Goal: Information Seeking & Learning: Find specific fact

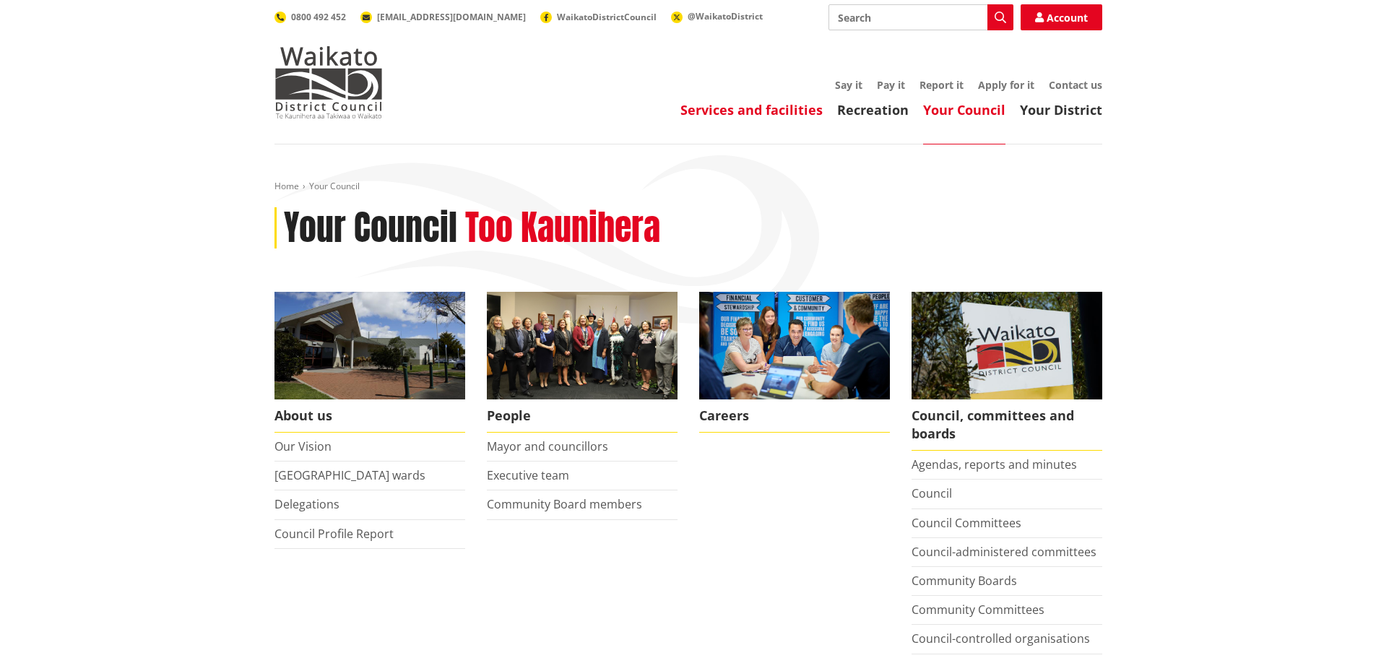
click at [763, 109] on link "Services and facilities" at bounding box center [751, 109] width 142 height 17
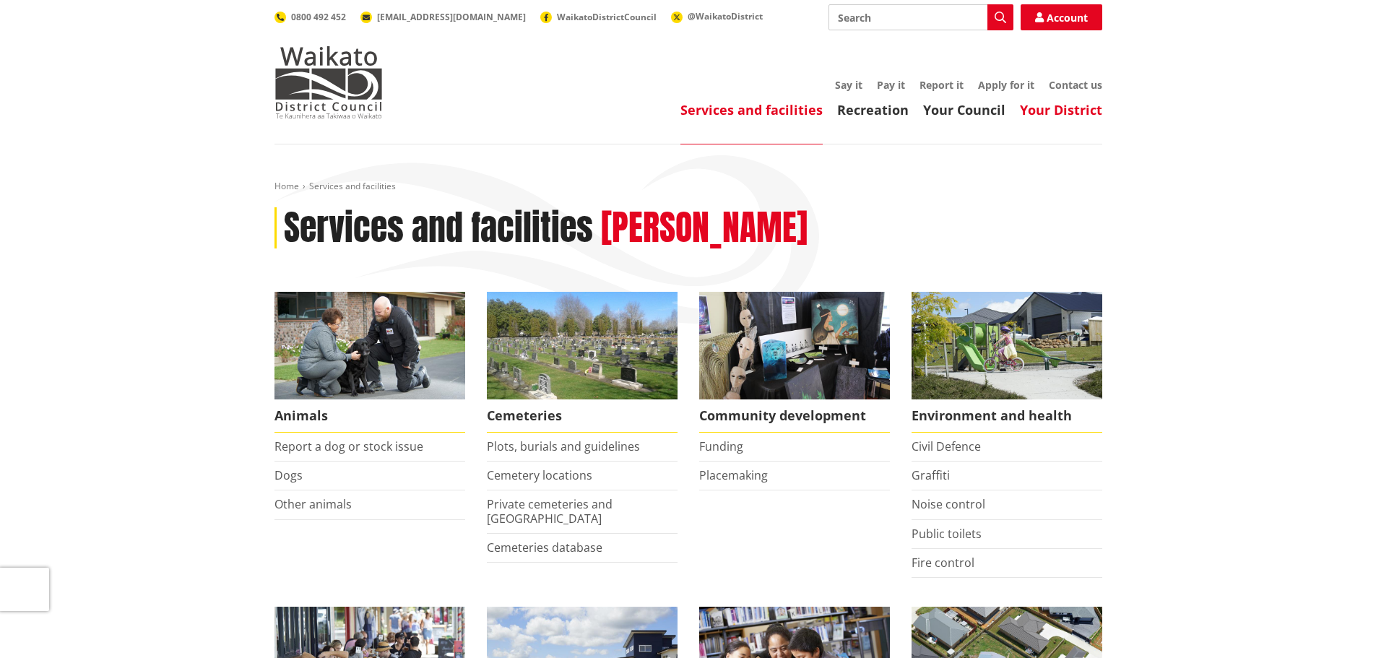
click at [1041, 116] on link "Your District" at bounding box center [1061, 109] width 82 height 17
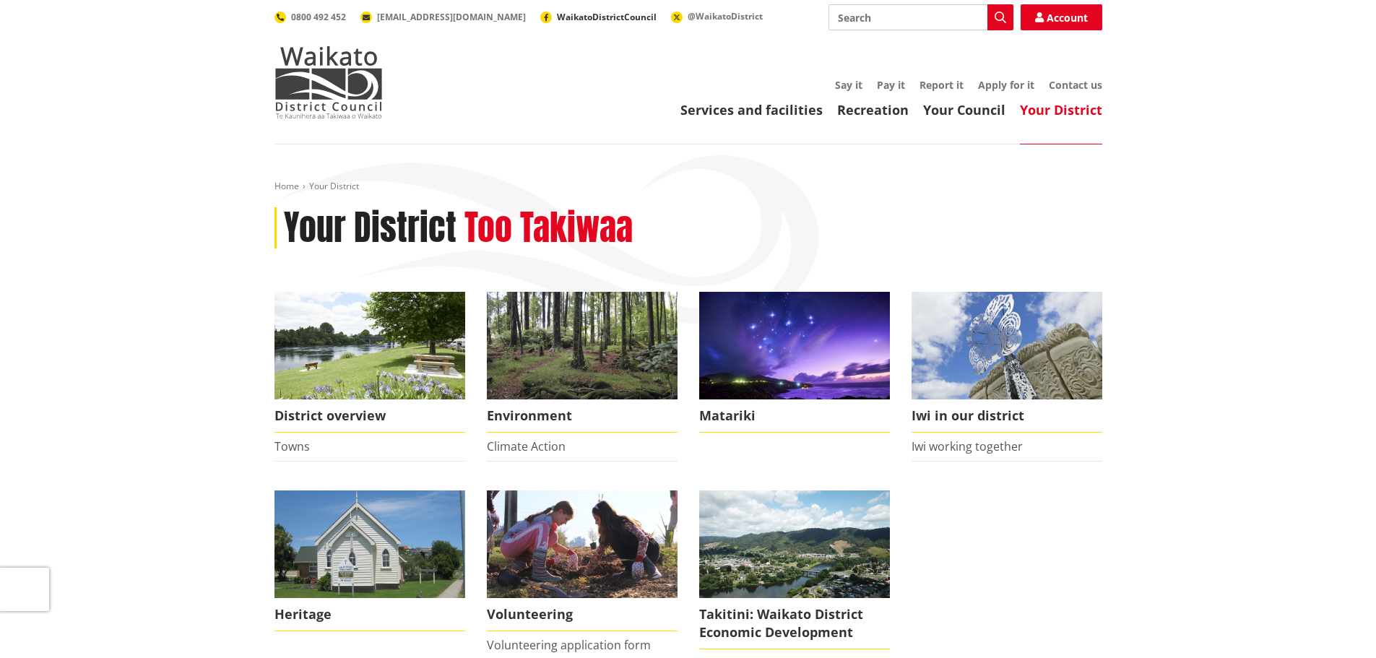
click at [557, 14] on span "WaikatoDistrictCouncil" at bounding box center [607, 17] width 100 height 12
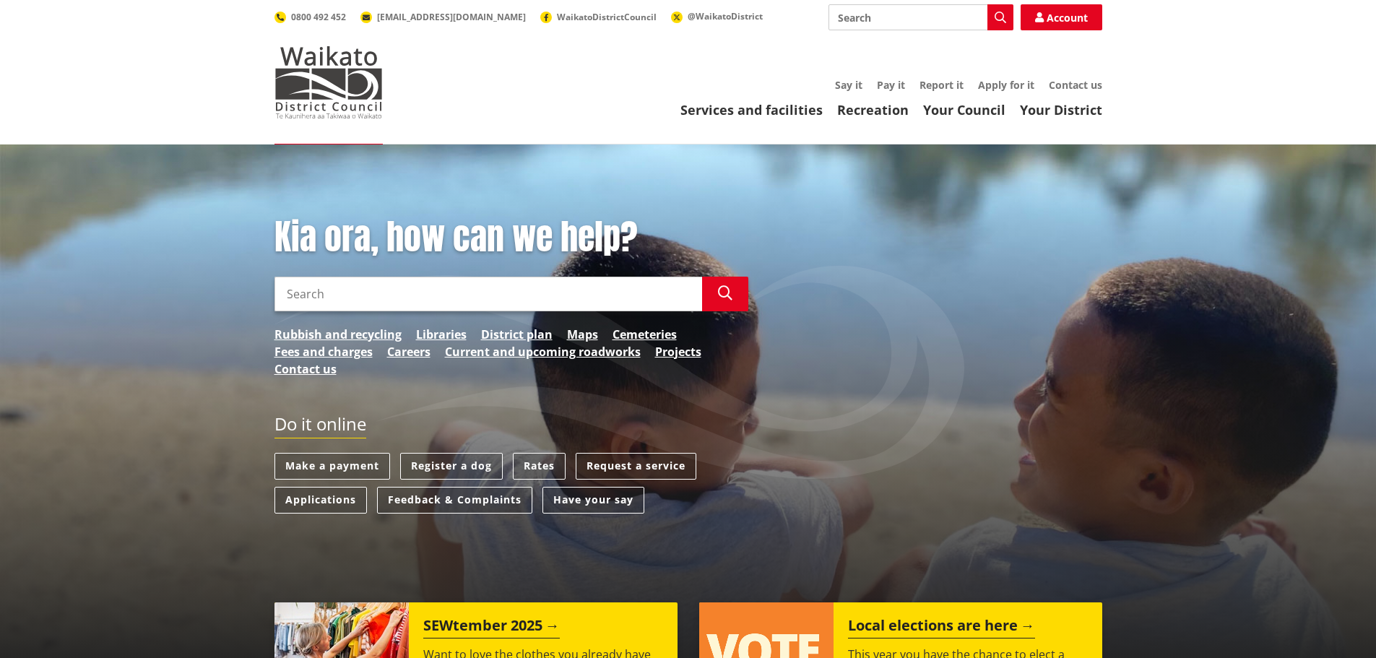
click at [428, 300] on input "Search" at bounding box center [488, 294] width 428 height 35
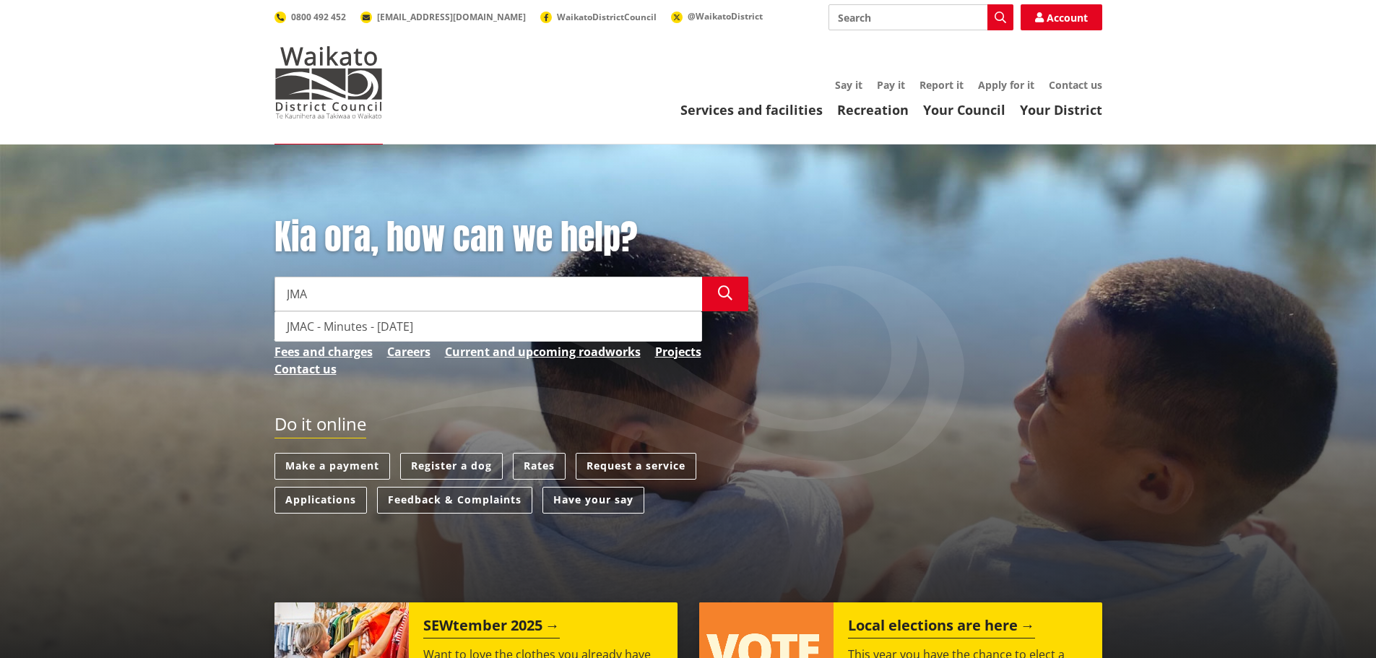
type input "JMA"
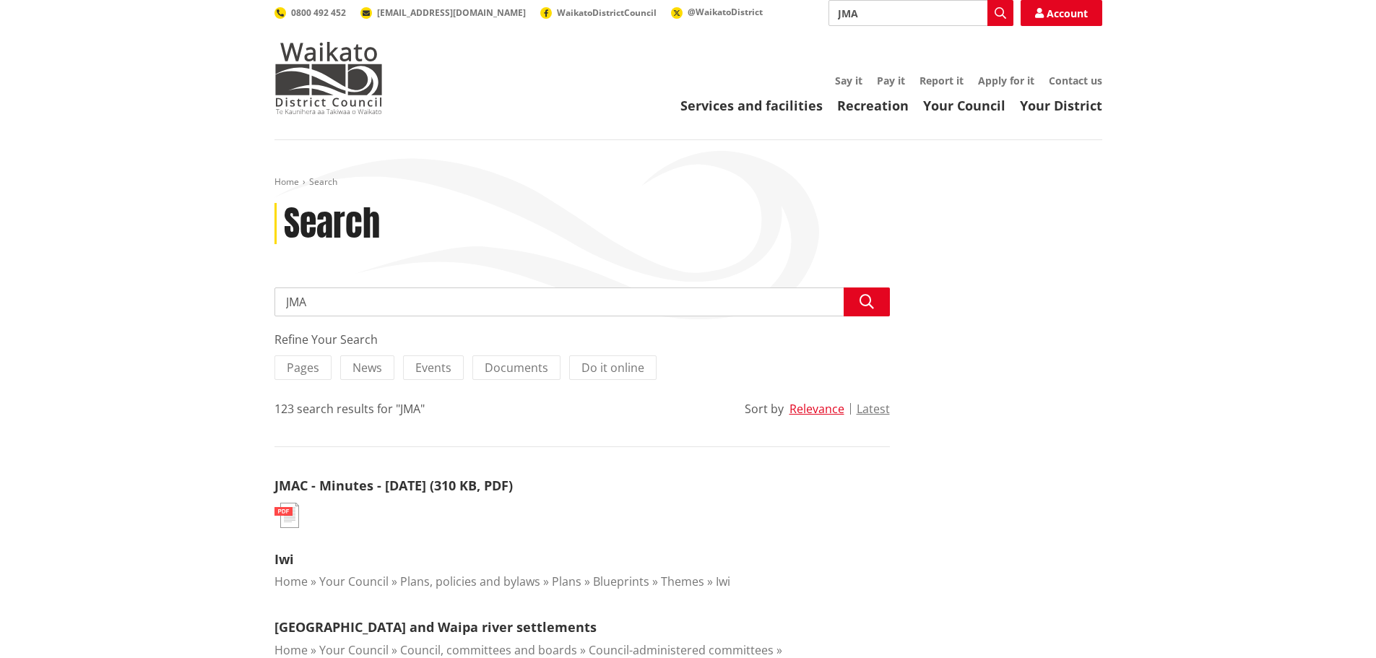
scroll to position [361, 0]
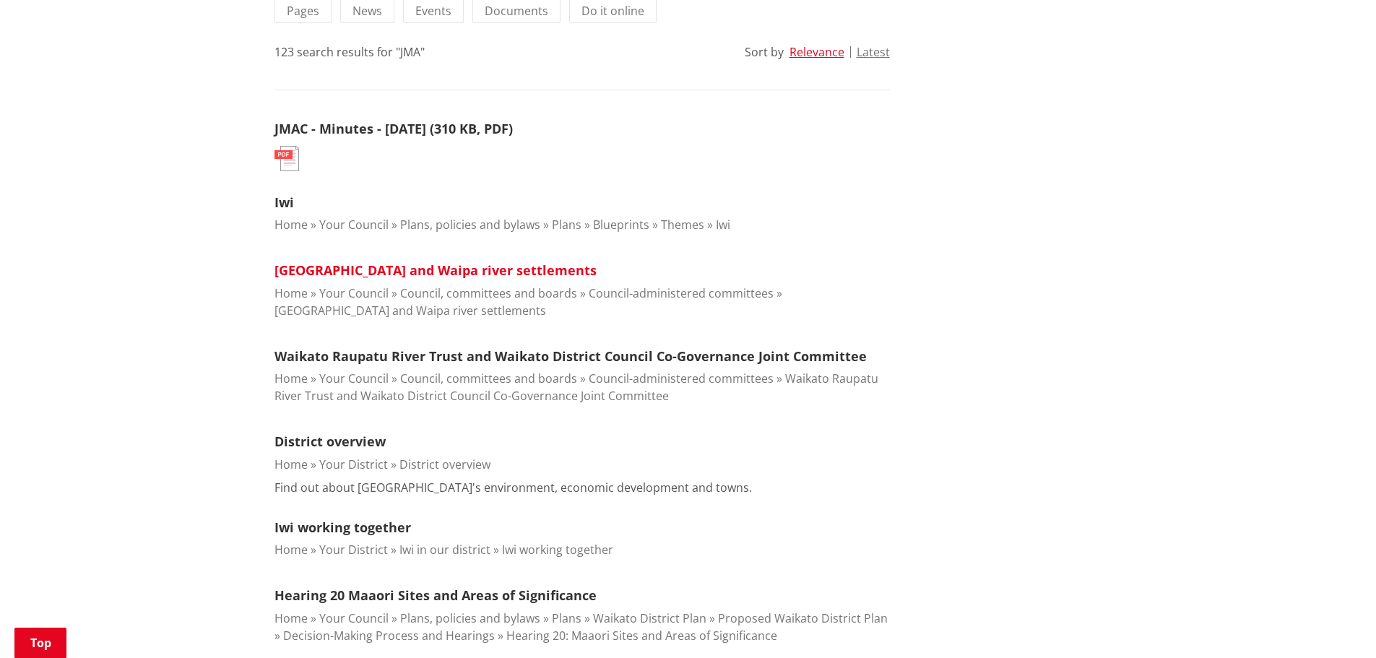
click at [389, 268] on link "[GEOGRAPHIC_DATA] and Waipa river settlements" at bounding box center [435, 269] width 322 height 17
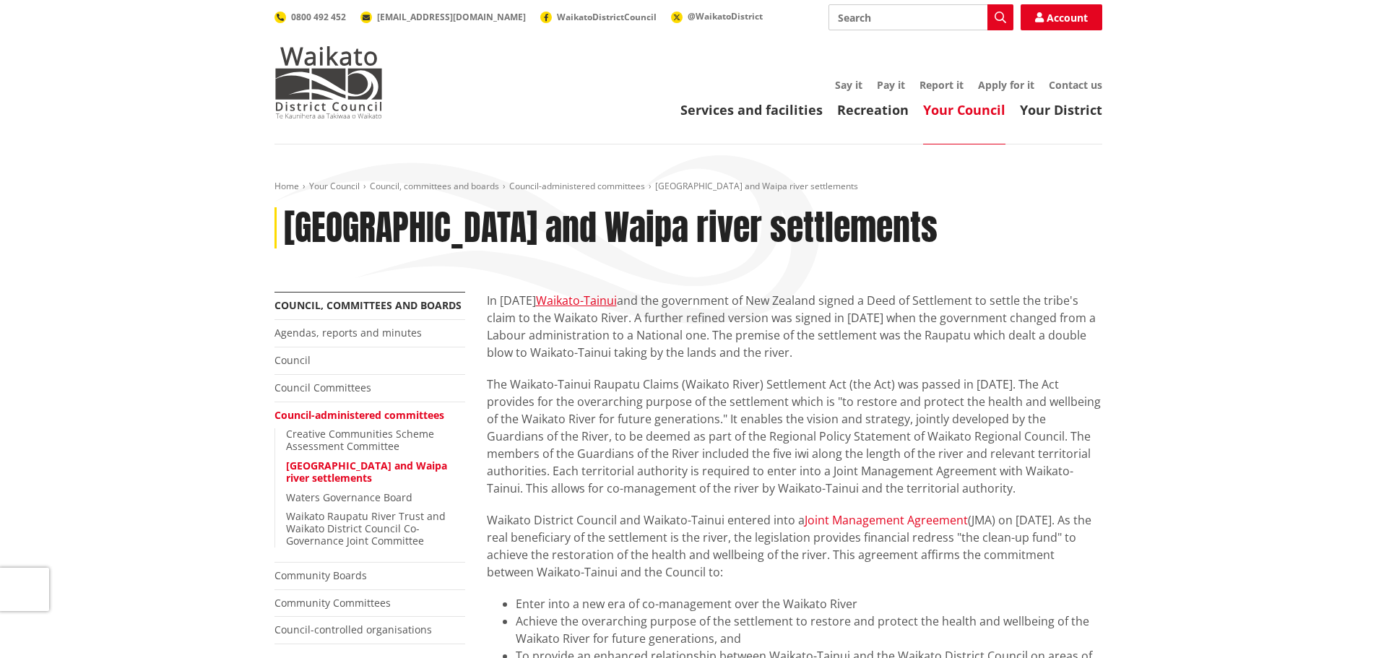
click at [883, 516] on link "Joint Management Agreement" at bounding box center [886, 520] width 163 height 16
